Goal: Task Accomplishment & Management: Use online tool/utility

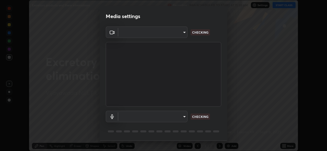
scroll to position [16, 0]
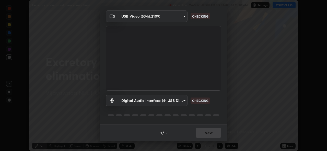
type input "0064ea84de2a44cc79998f9e6e3b0ad63f42f17a352596ba89907dc5edd5337d"
click at [182, 100] on body "Erase all Excretory products and there eliminations Recording WAS SCHEDULED TO …" at bounding box center [163, 75] width 327 height 151
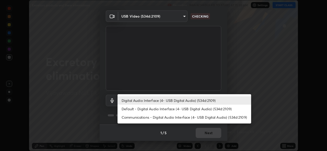
click at [188, 127] on div at bounding box center [163, 75] width 327 height 151
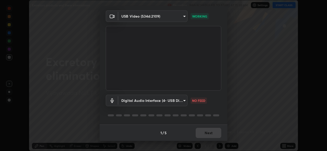
click at [184, 101] on body "Erase all Excretory products and there eliminations Recording WAS SCHEDULED TO …" at bounding box center [163, 75] width 327 height 151
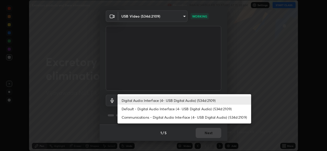
click at [180, 108] on li "Default - Digital Audio Interface (4- USB Digital Audio) (534d:2109)" at bounding box center [185, 109] width 134 height 8
type input "default"
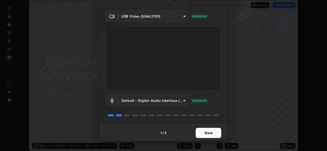
click at [200, 131] on button "Next" at bounding box center [209, 133] width 26 height 10
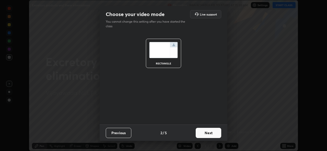
scroll to position [0, 0]
click at [200, 132] on button "Next" at bounding box center [209, 133] width 26 height 10
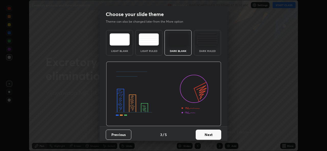
click at [201, 133] on button "Next" at bounding box center [209, 135] width 26 height 10
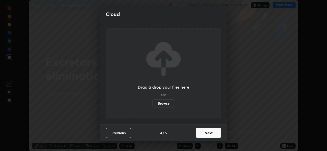
click at [201, 135] on button "Next" at bounding box center [209, 133] width 26 height 10
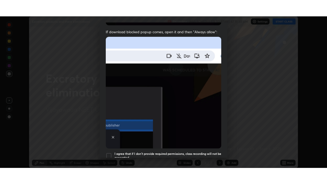
scroll to position [120, 0]
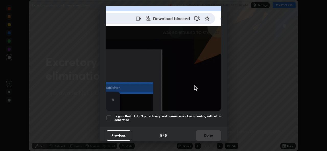
click at [109, 115] on div at bounding box center [109, 118] width 6 height 6
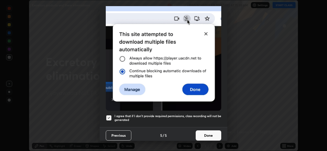
click at [204, 135] on button "Done" at bounding box center [209, 136] width 26 height 10
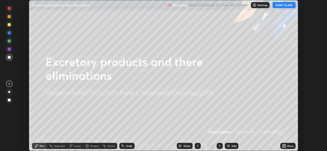
click at [277, 8] on button "START CLASS" at bounding box center [284, 5] width 23 height 6
click at [284, 145] on icon at bounding box center [283, 145] width 1 height 1
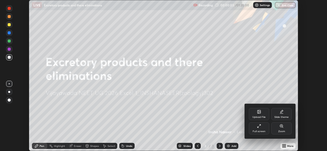
click at [259, 129] on div "Full screen" at bounding box center [259, 129] width 20 height 12
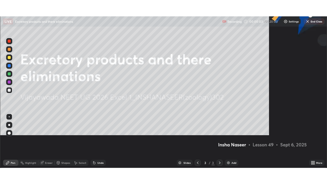
scroll to position [184, 327]
